Goal: Find contact information: Find contact information

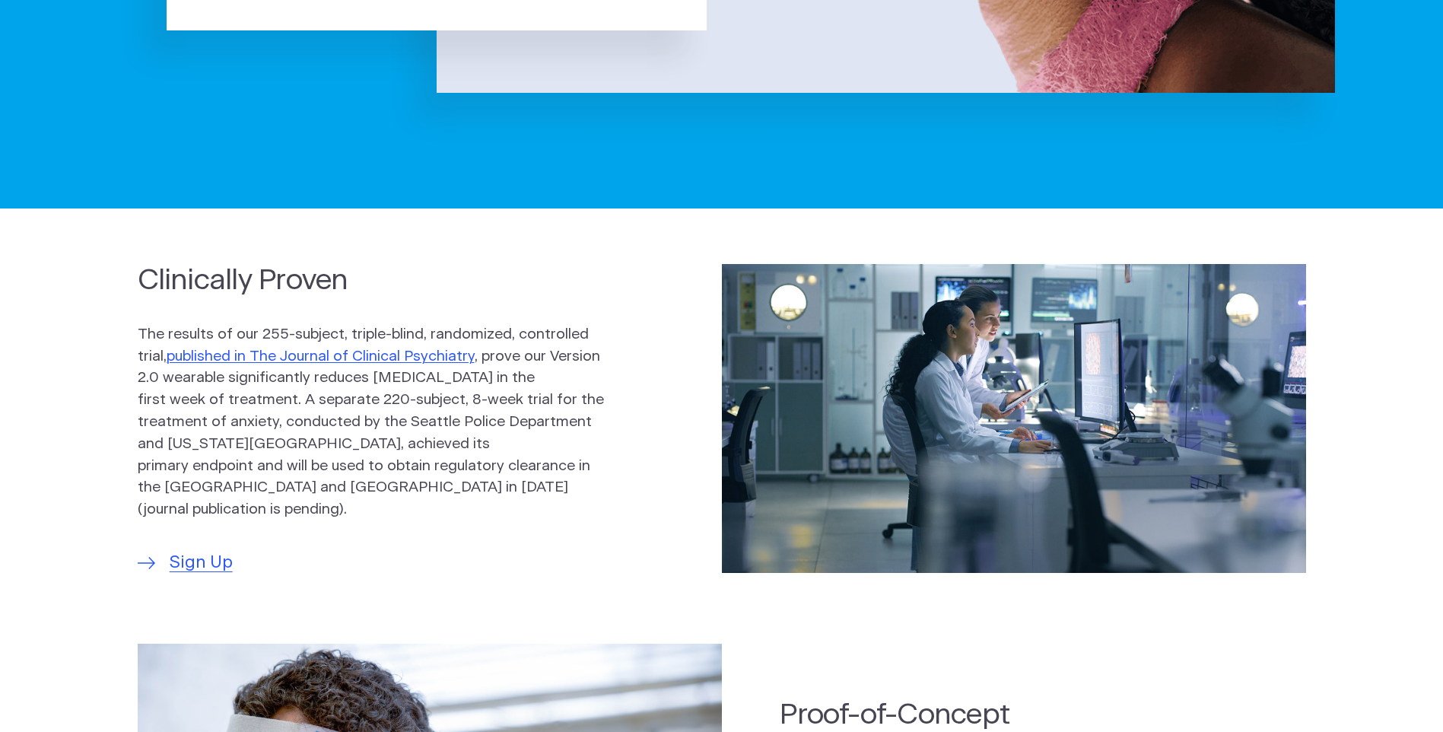
scroll to position [152, 0]
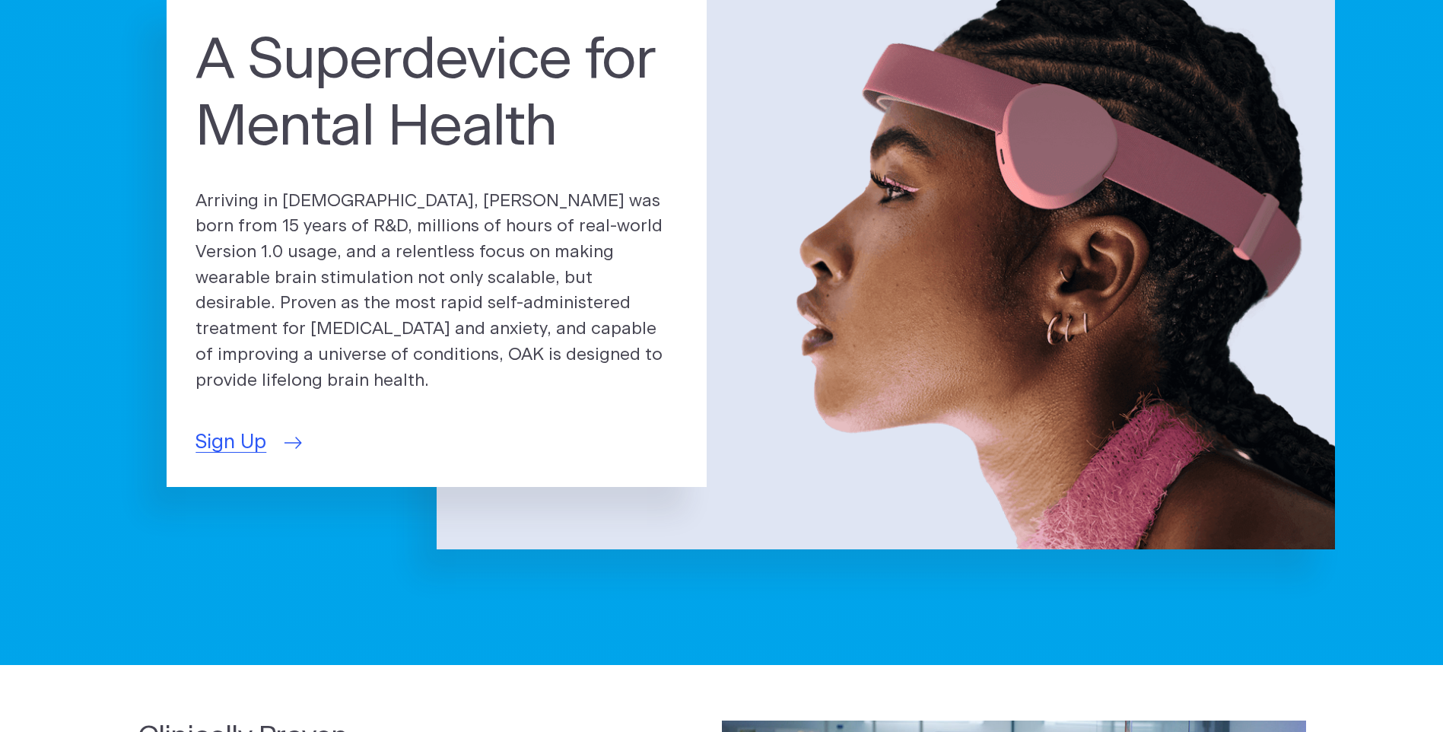
click at [234, 432] on span "Sign Up" at bounding box center [231, 443] width 71 height 30
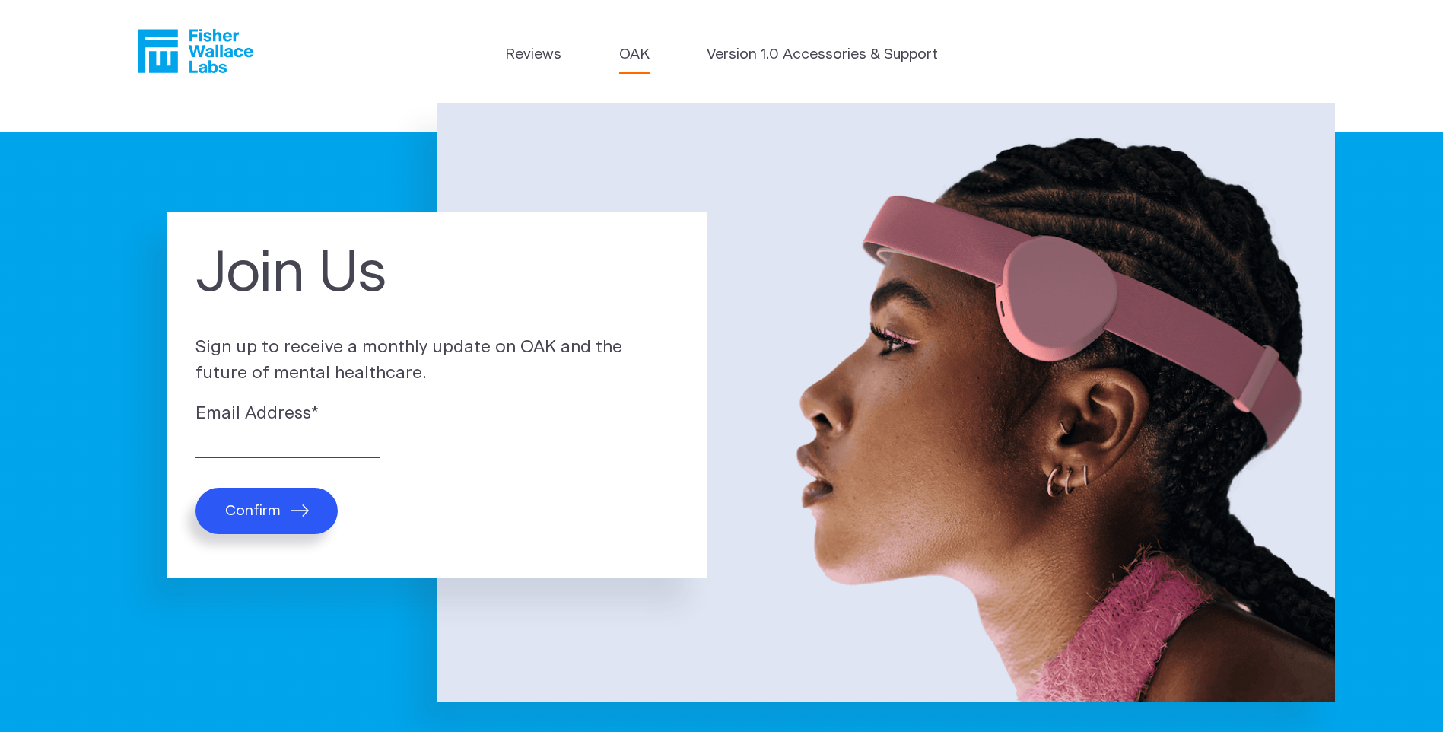
click at [635, 53] on link "OAK" at bounding box center [634, 55] width 30 height 22
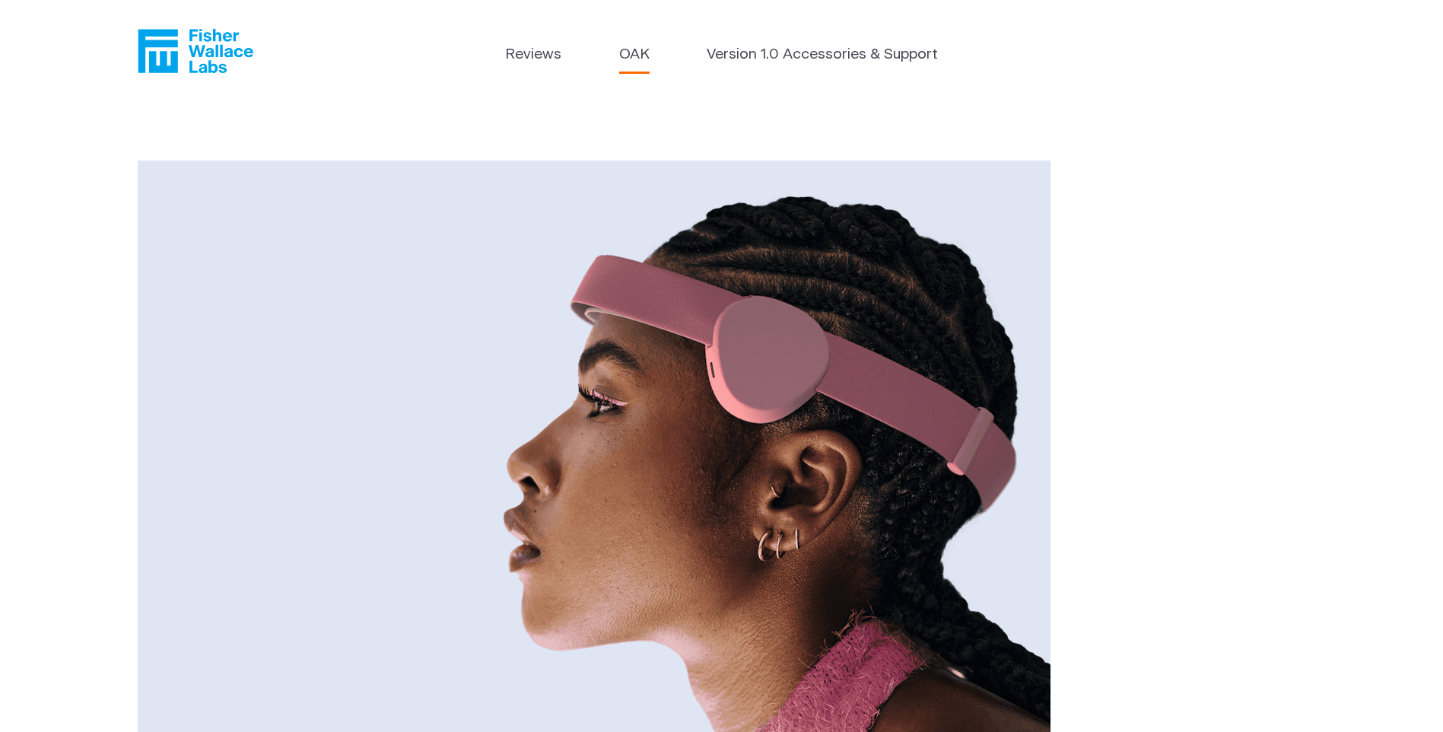
click at [182, 54] on icon "Fisher Wallace" at bounding box center [196, 51] width 116 height 44
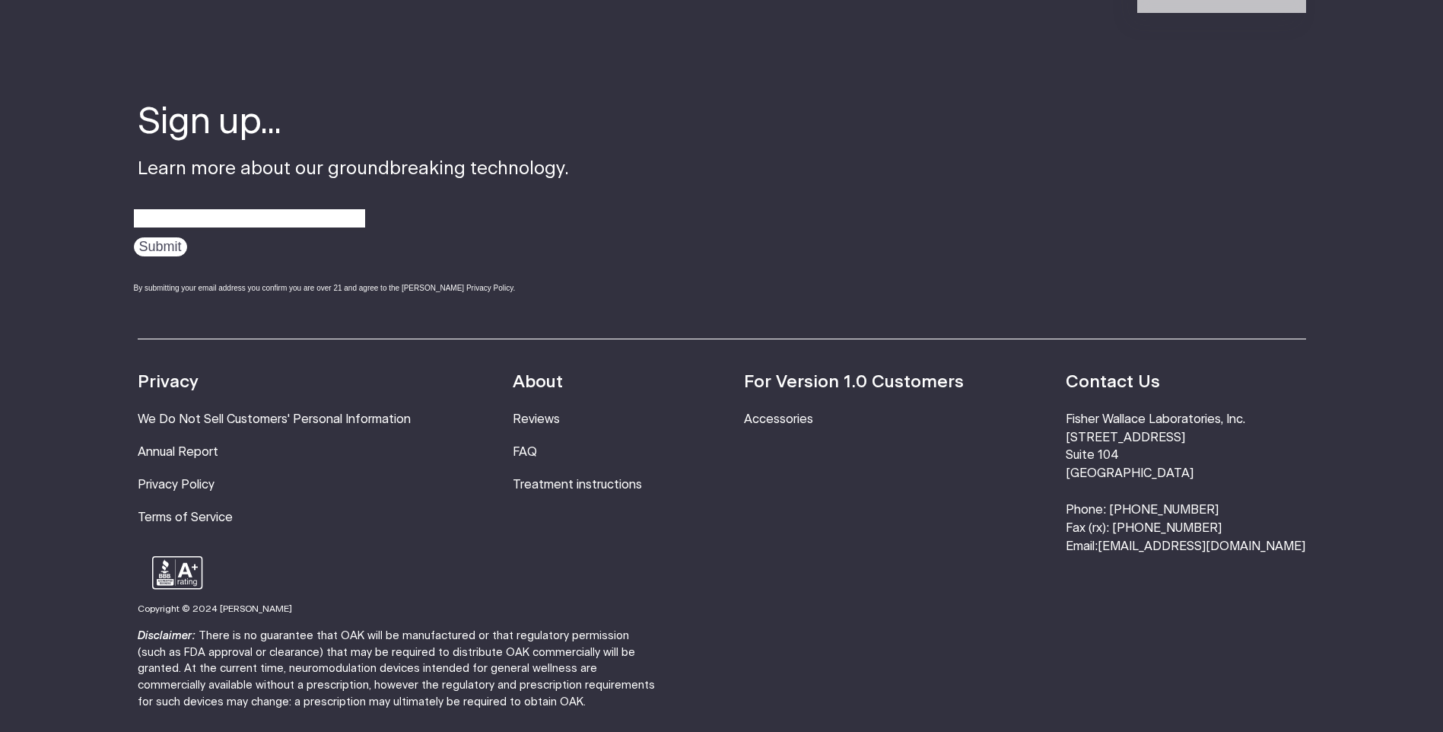
scroll to position [5098, 0]
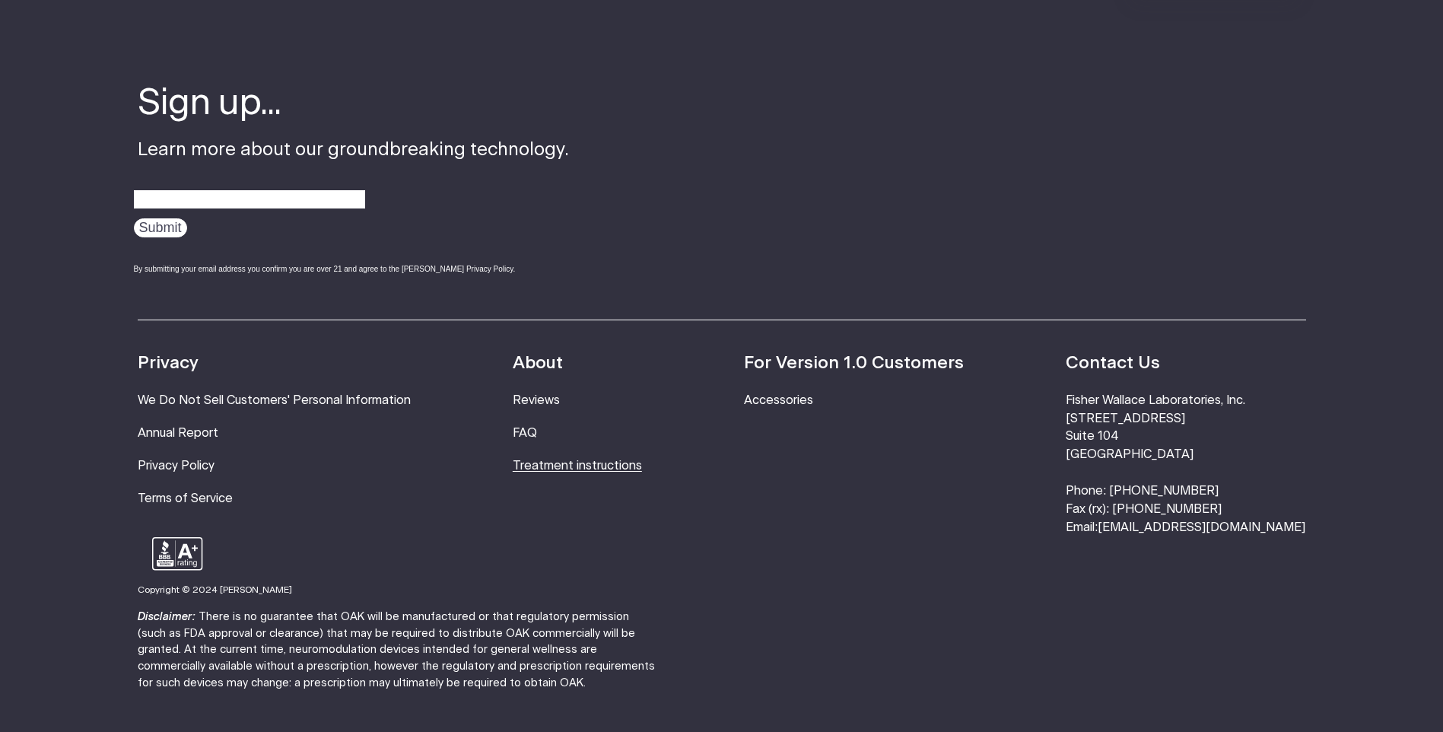
click at [574, 460] on link "Treatment instructions" at bounding box center [577, 466] width 129 height 12
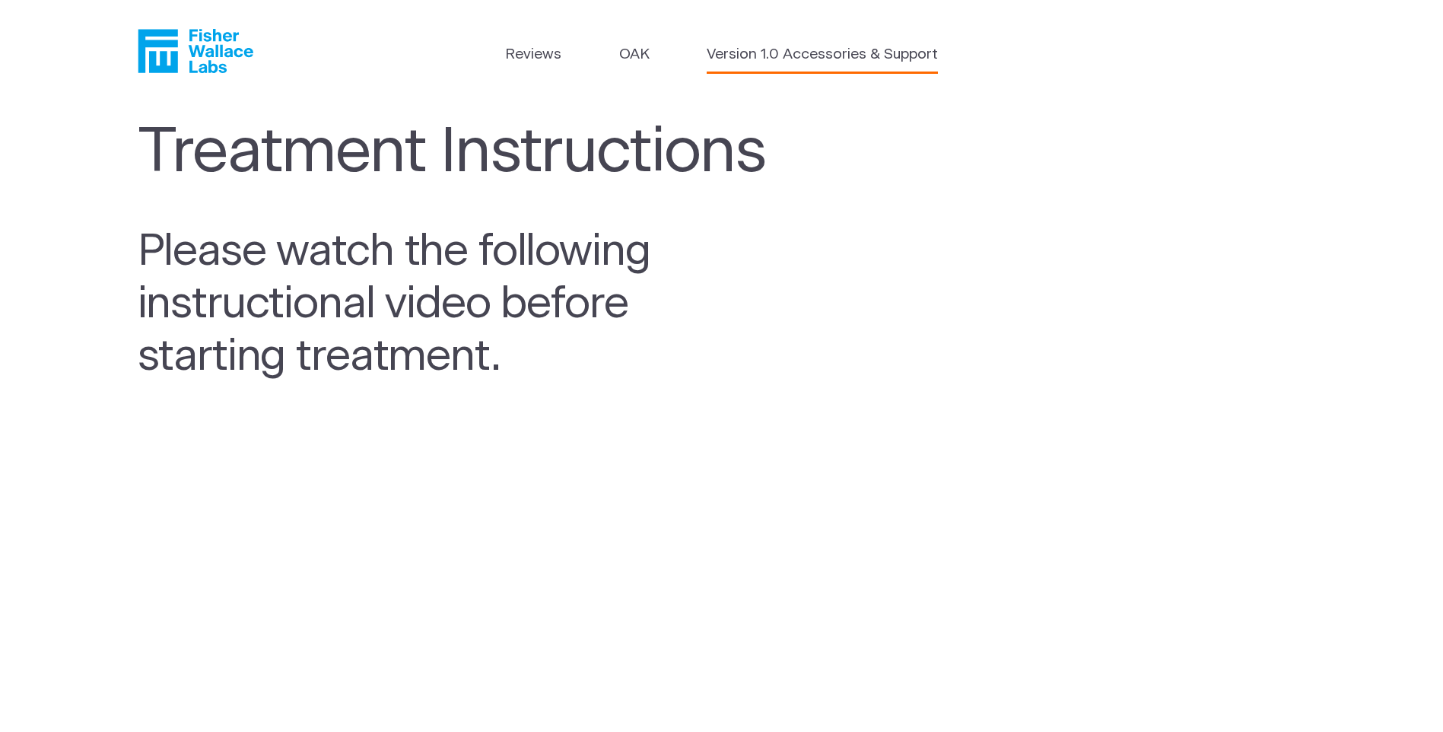
click at [788, 52] on link "Version 1.0 Accessories & Support" at bounding box center [822, 55] width 231 height 22
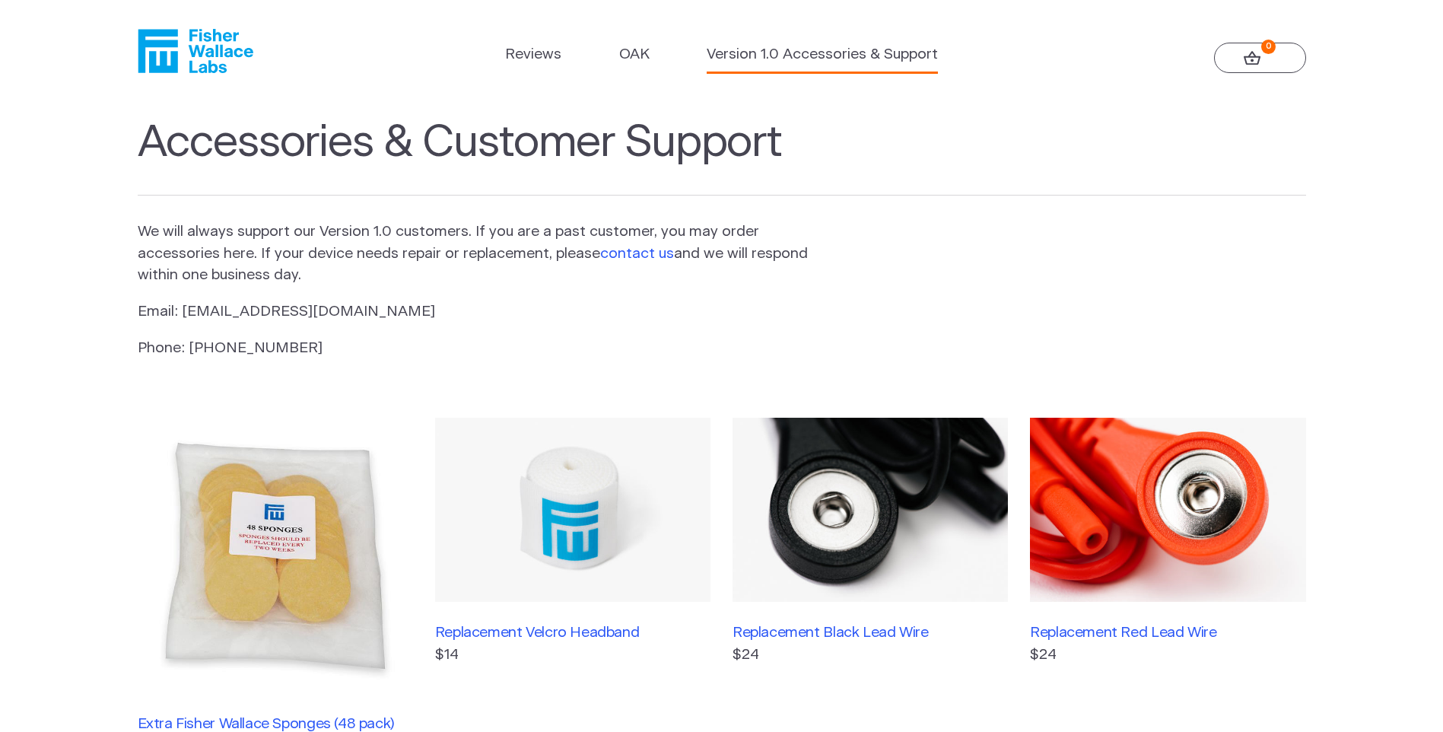
click at [645, 256] on link "contact us" at bounding box center [637, 254] width 74 height 14
drag, startPoint x: 178, startPoint y: 312, endPoint x: 339, endPoint y: 311, distance: 160.6
click at [339, 311] on p "Email: info@fisherwallace.com" at bounding box center [474, 312] width 673 height 22
copy p "[EMAIL_ADDRESS][DOMAIN_NAME]"
click at [537, 65] on link "Reviews" at bounding box center [533, 55] width 56 height 22
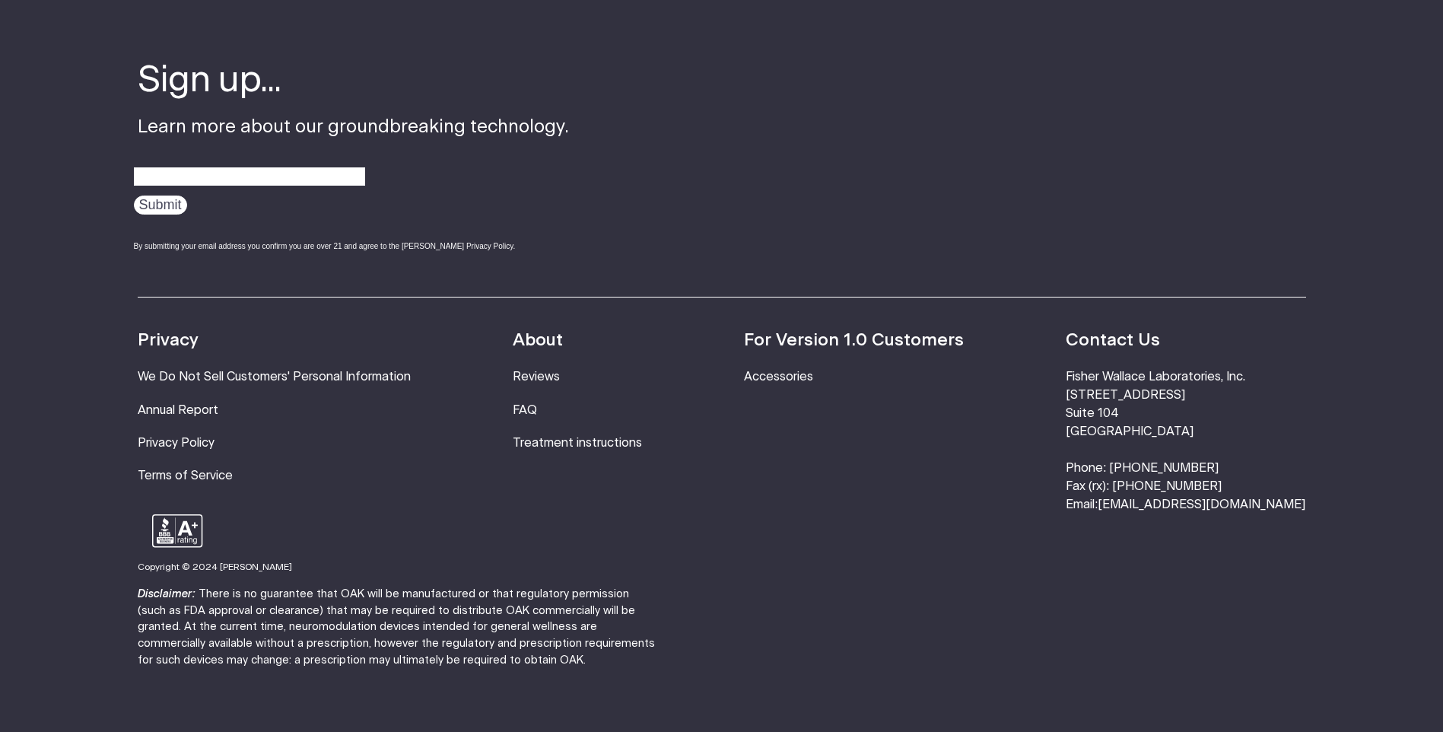
scroll to position [2086, 0]
